Goal: Information Seeking & Learning: Check status

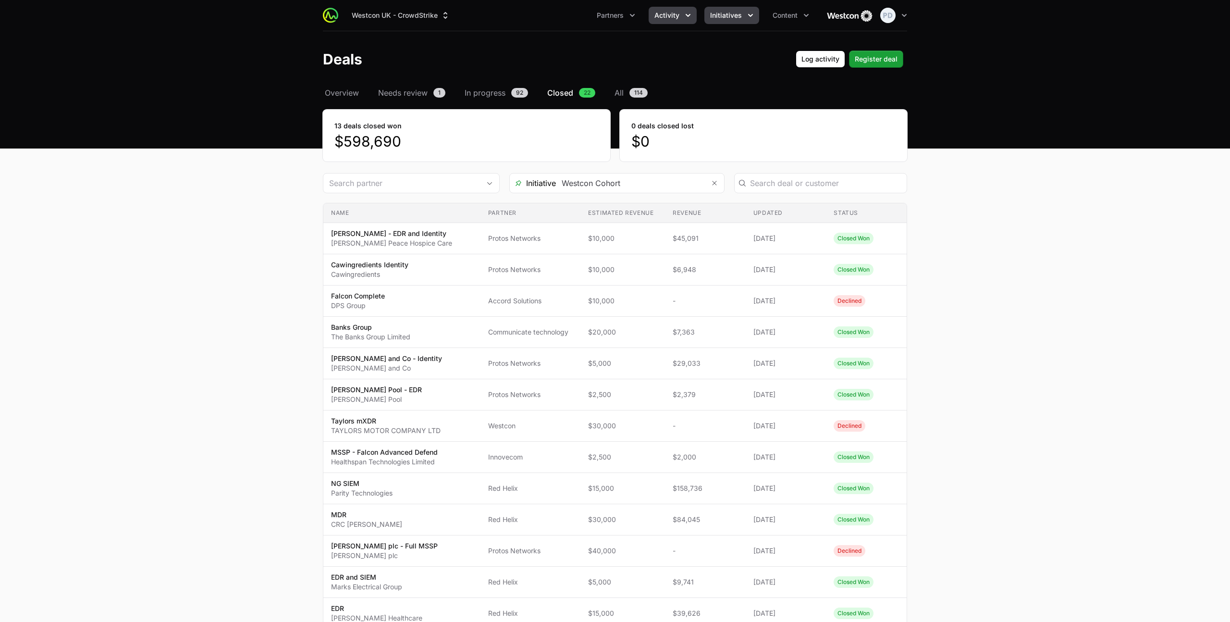
click at [715, 14] on span "Initiatives" at bounding box center [726, 16] width 32 height 10
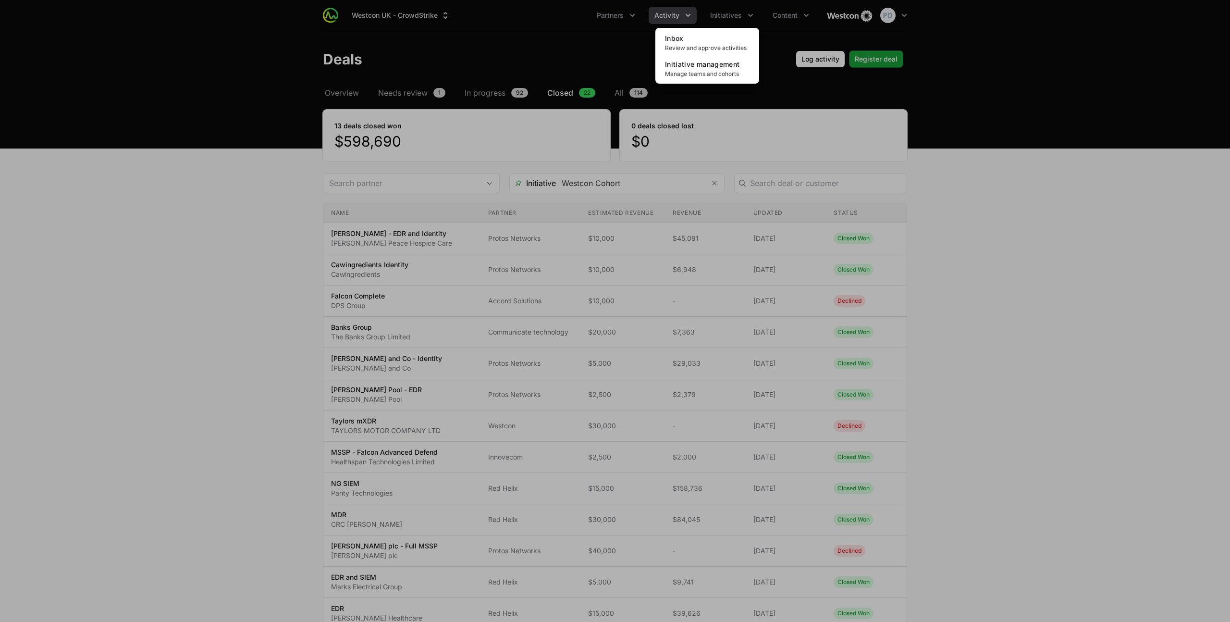
click at [682, 14] on div "Initiatives menu" at bounding box center [615, 311] width 1230 height 622
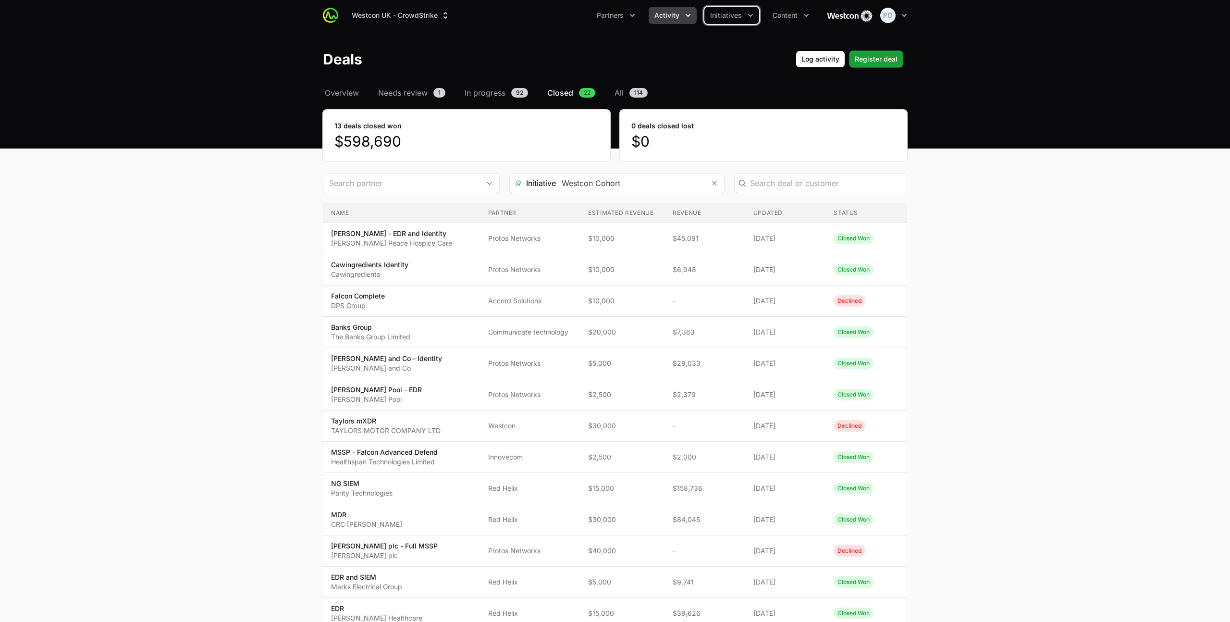
click at [681, 15] on button "Activity" at bounding box center [673, 15] width 48 height 17
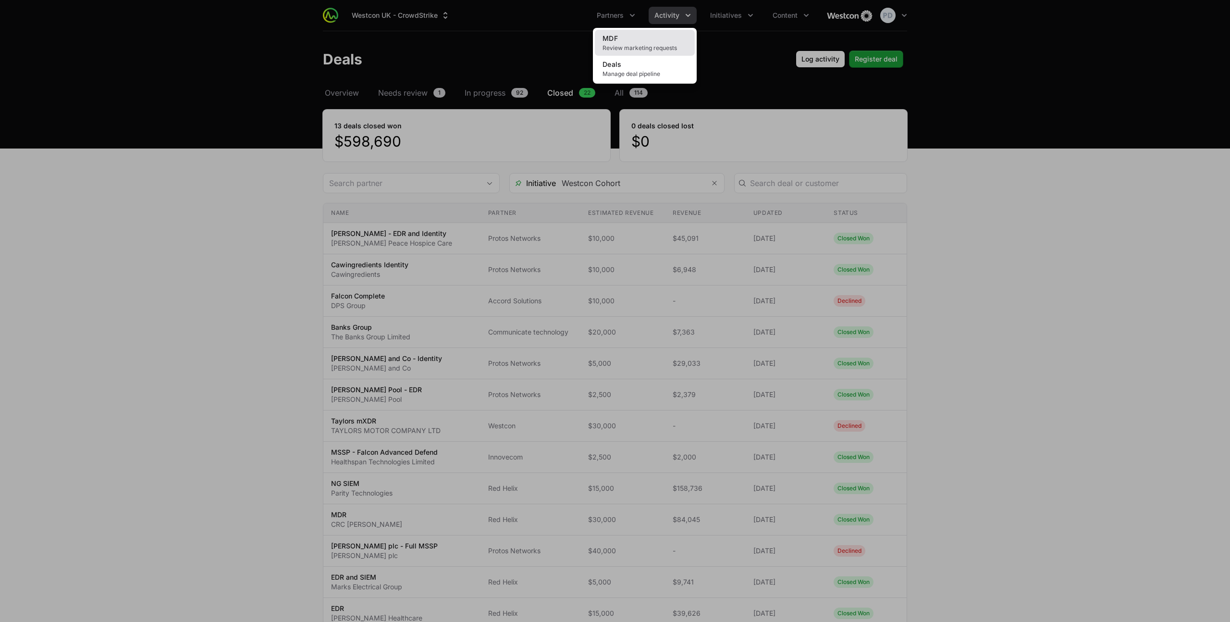
click at [639, 45] on span "Review marketing requests" at bounding box center [645, 48] width 85 height 8
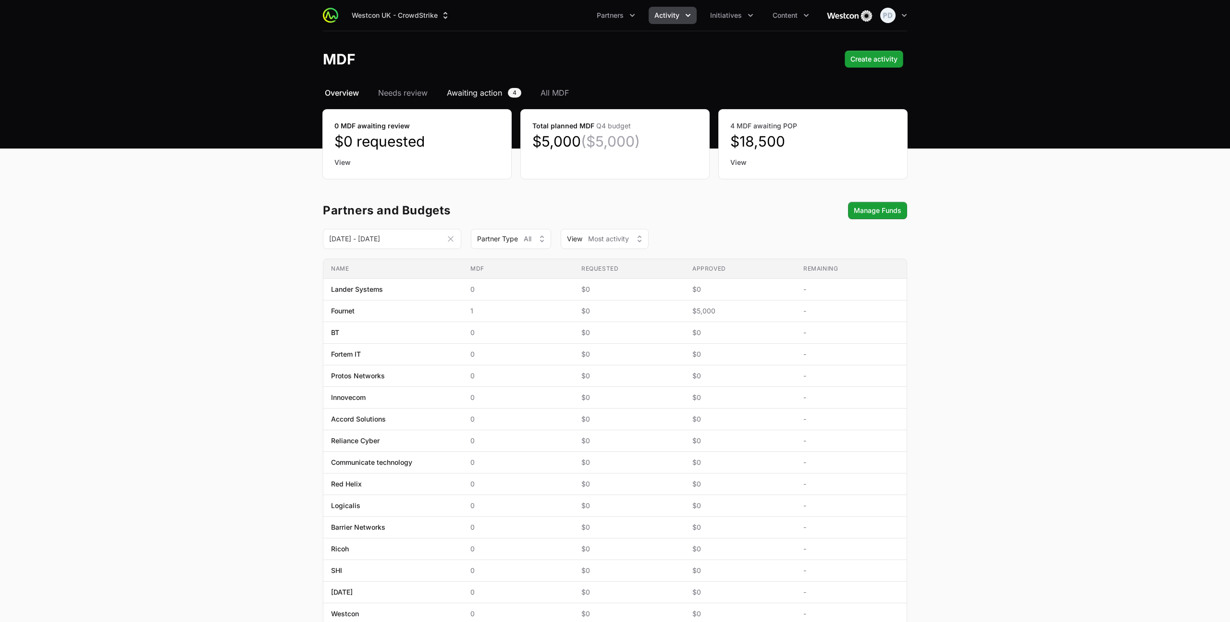
click at [476, 95] on span "Awaiting action" at bounding box center [474, 93] width 55 height 12
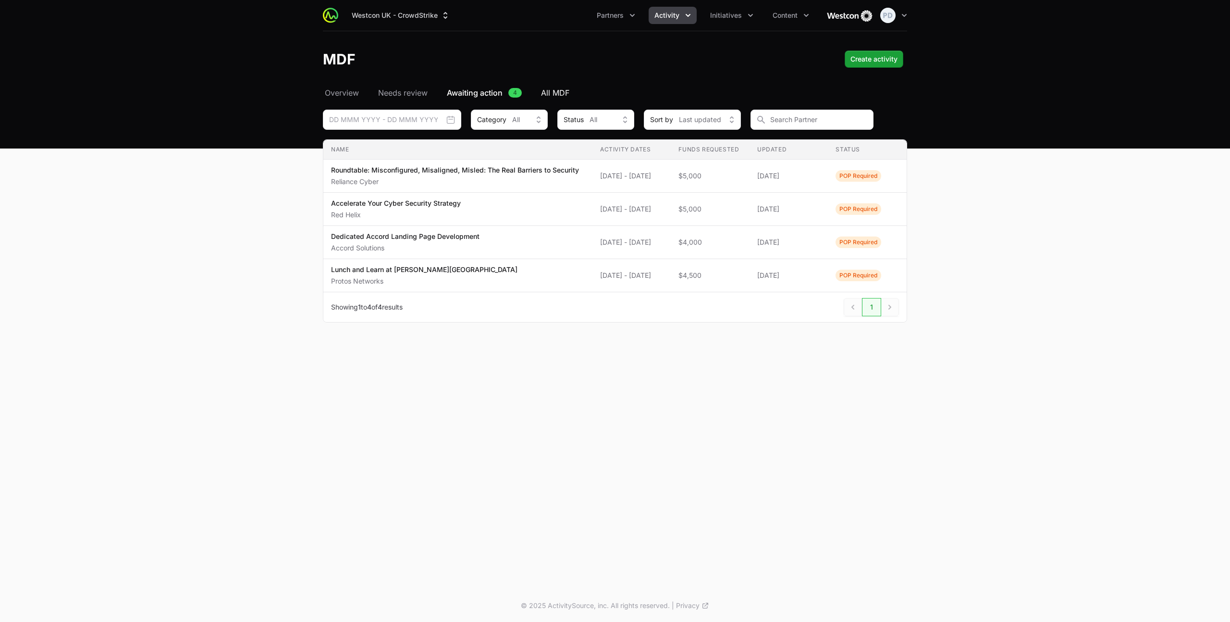
click at [547, 93] on span "All MDF" at bounding box center [555, 93] width 28 height 12
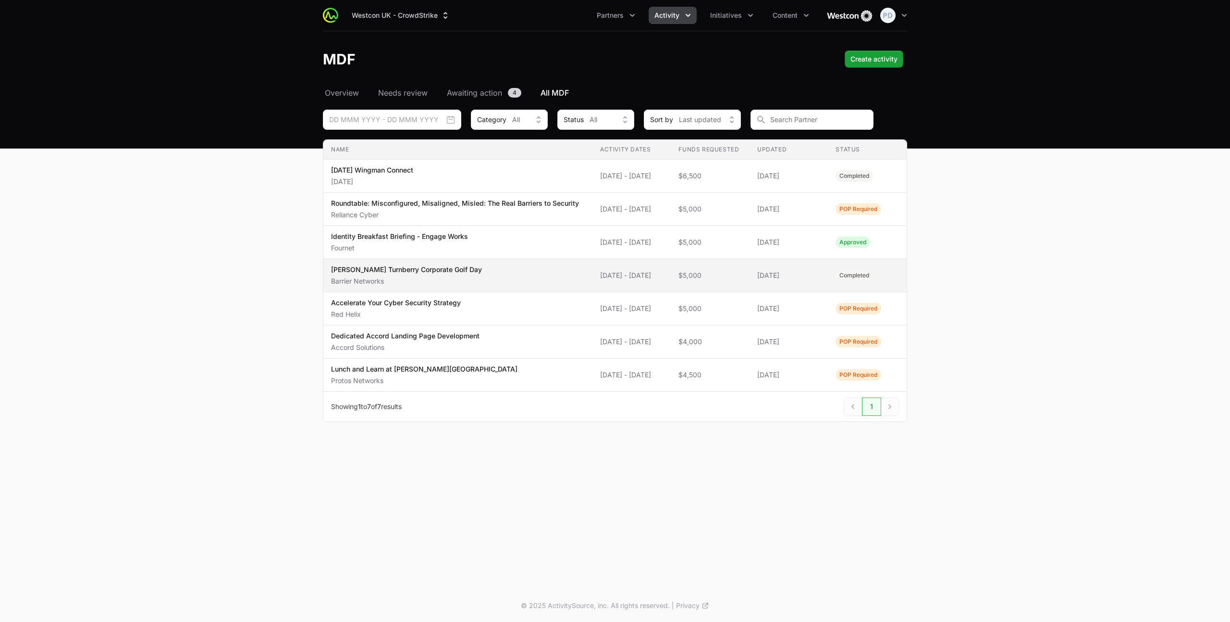
click at [525, 283] on span "[PERSON_NAME] Turnberry Corporate Golf Day Barrier Networks" at bounding box center [458, 275] width 254 height 21
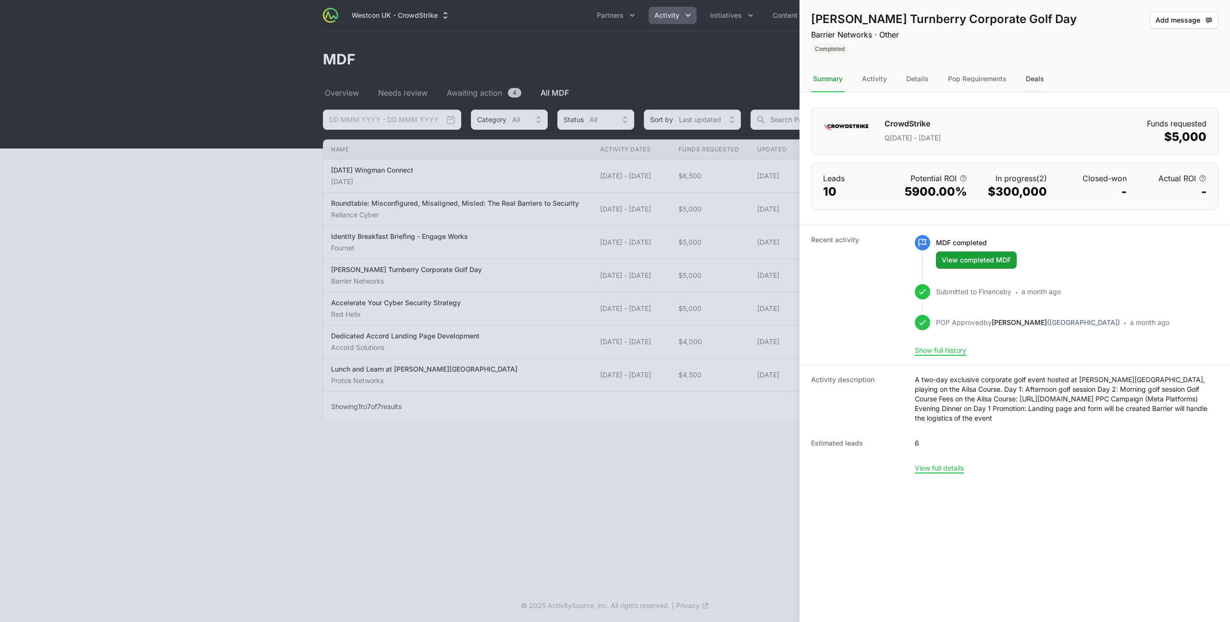
click at [1043, 78] on div "Deals" at bounding box center [1035, 79] width 22 height 26
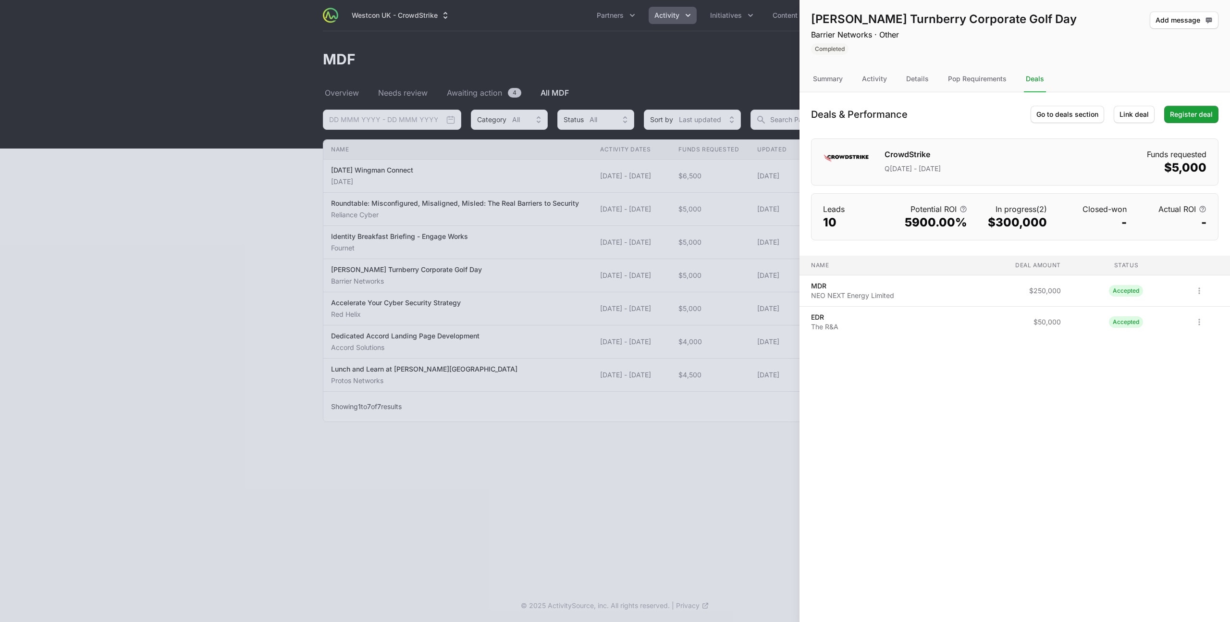
click at [664, 283] on div at bounding box center [615, 311] width 1230 height 622
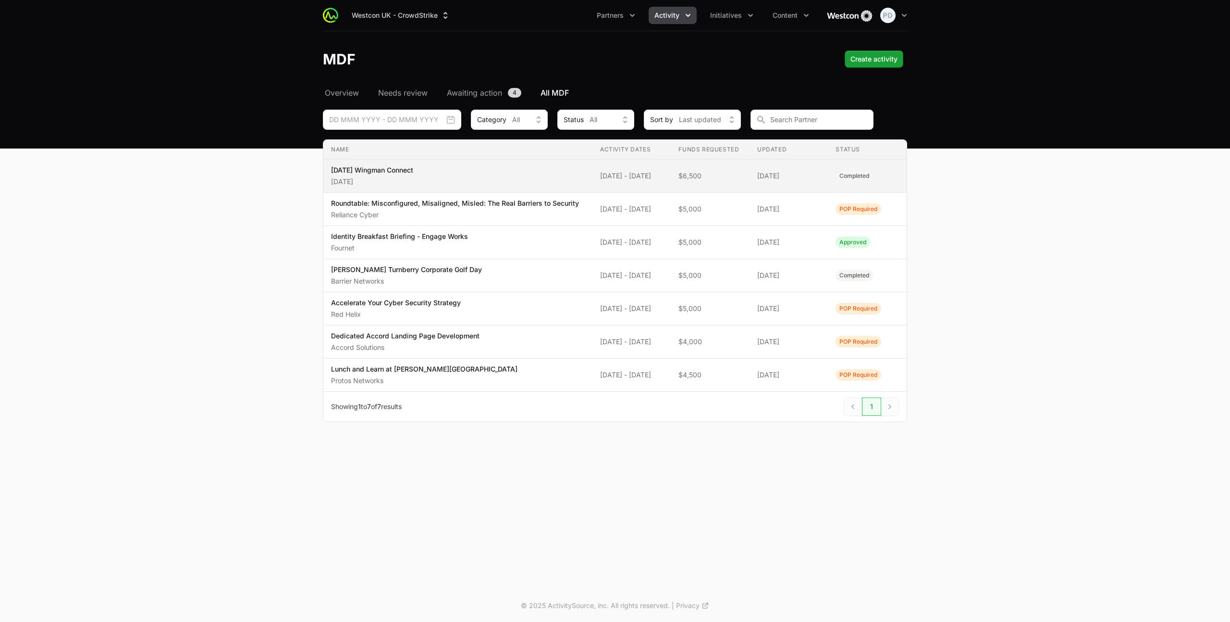
click at [463, 173] on span "[DATE] Wingman Connect [DATE]" at bounding box center [458, 175] width 254 height 21
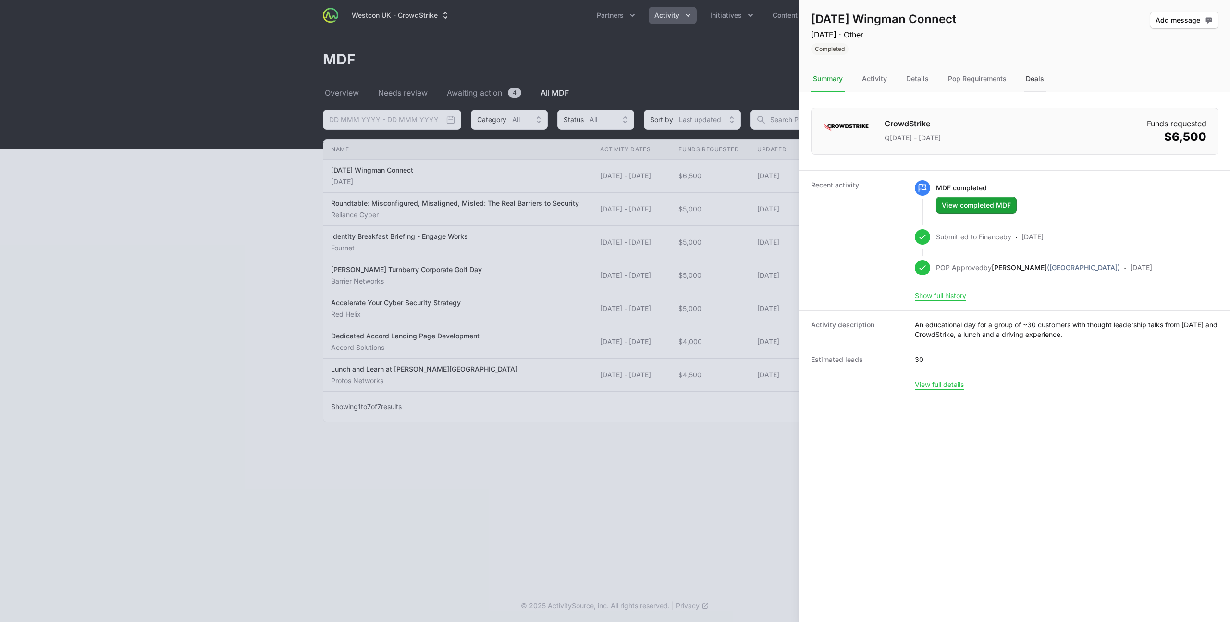
click at [1026, 77] on div "Deals" at bounding box center [1035, 79] width 22 height 26
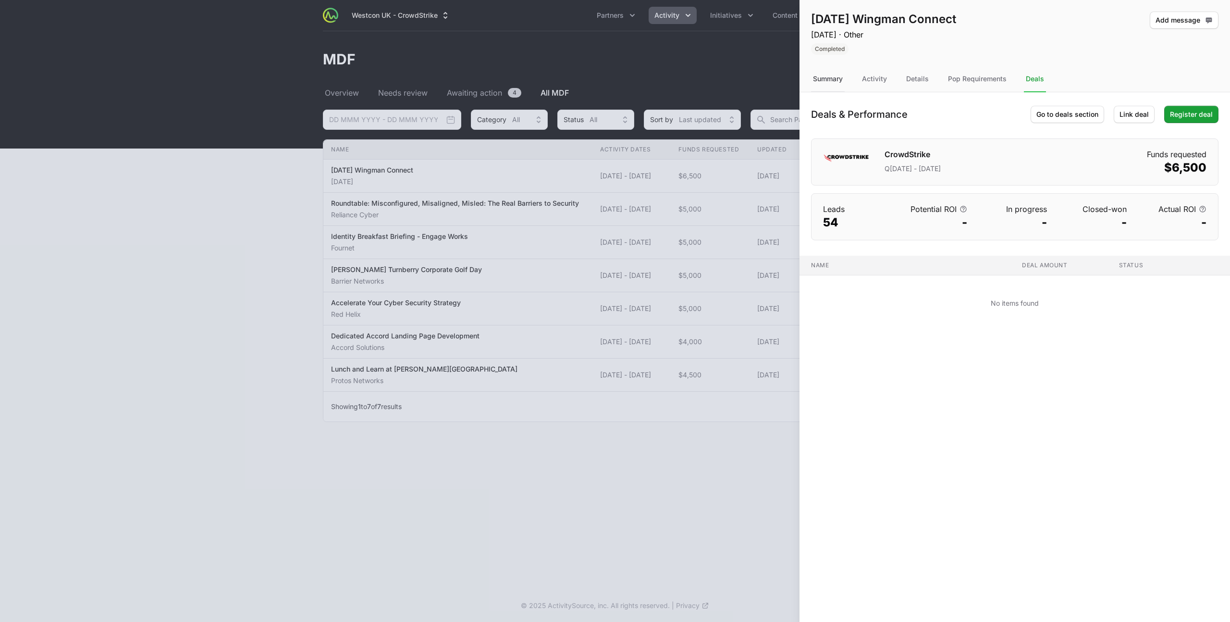
click at [835, 81] on div "Summary" at bounding box center [828, 79] width 34 height 26
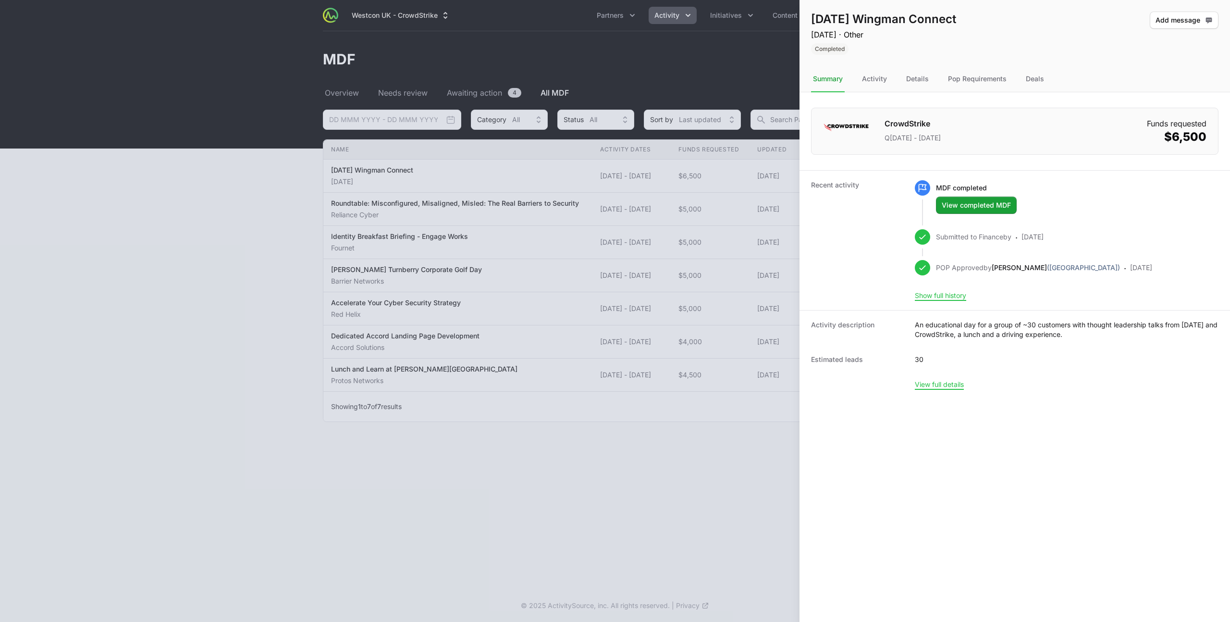
click at [776, 27] on div at bounding box center [615, 311] width 1230 height 622
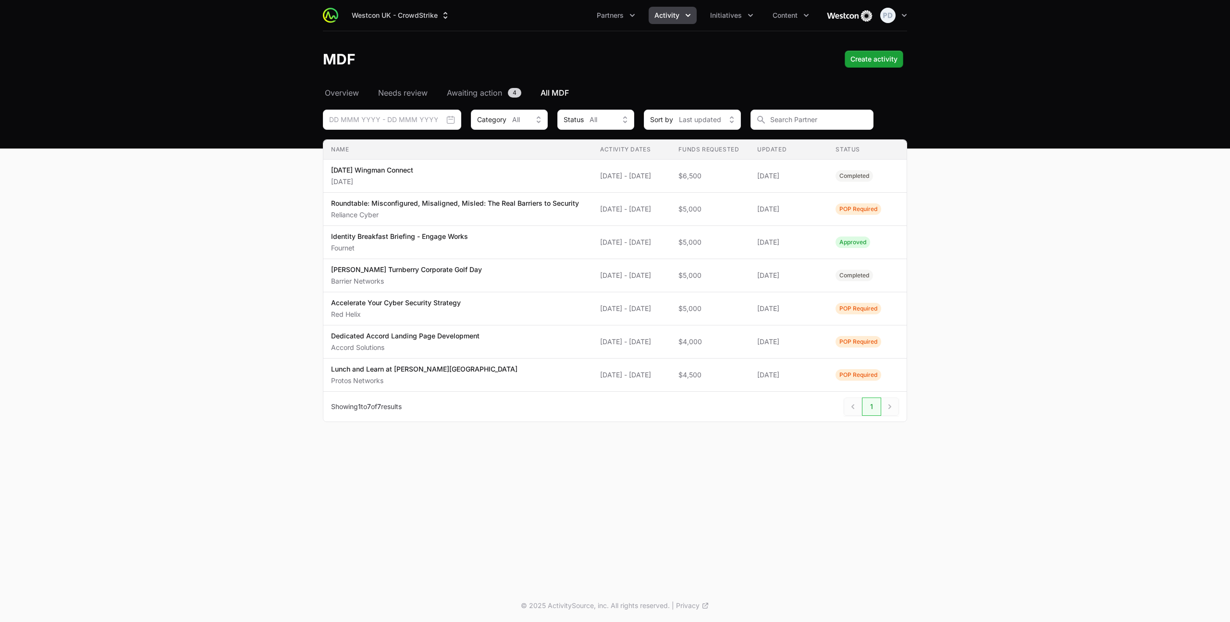
click at [1048, 160] on main "Select a tab Overview Needs review Awaiting action All MDF Overview Needs revie…" at bounding box center [615, 266] width 1230 height 358
